Goal: Task Accomplishment & Management: Use online tool/utility

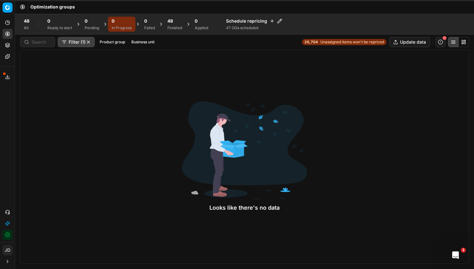
click at [177, 20] on div "48" at bounding box center [174, 21] width 15 height 6
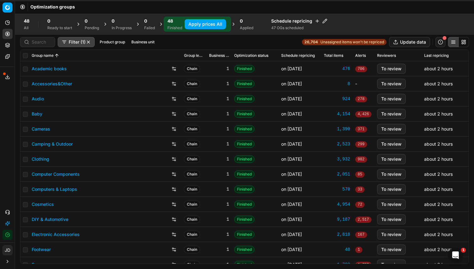
click at [202, 23] on button "Apply prices All" at bounding box center [205, 24] width 41 height 10
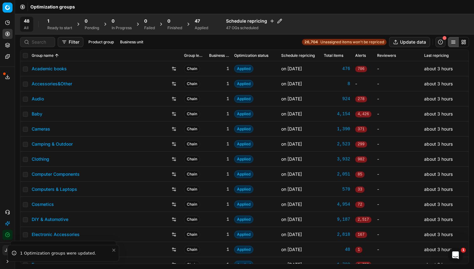
click at [206, 22] on div "47" at bounding box center [201, 21] width 13 height 6
click at [57, 25] on div "Ready to start" at bounding box center [59, 27] width 25 height 5
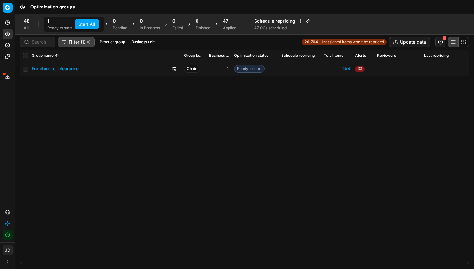
click at [88, 25] on button "Start All" at bounding box center [87, 24] width 24 height 10
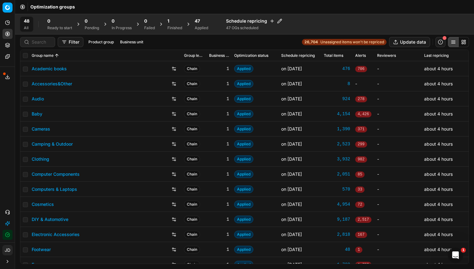
click at [173, 21] on div "1" at bounding box center [174, 21] width 15 height 6
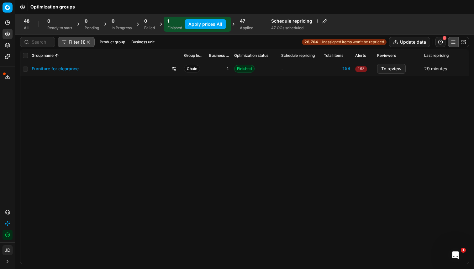
click at [203, 24] on button "Apply prices All" at bounding box center [205, 24] width 41 height 10
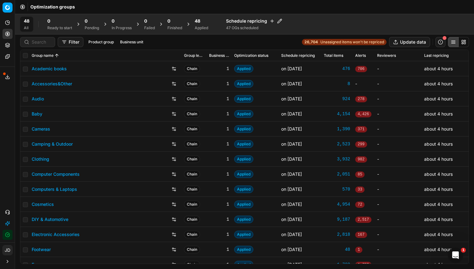
click at [204, 23] on div "48" at bounding box center [201, 21] width 13 height 6
